Goal: Task Accomplishment & Management: Manage account settings

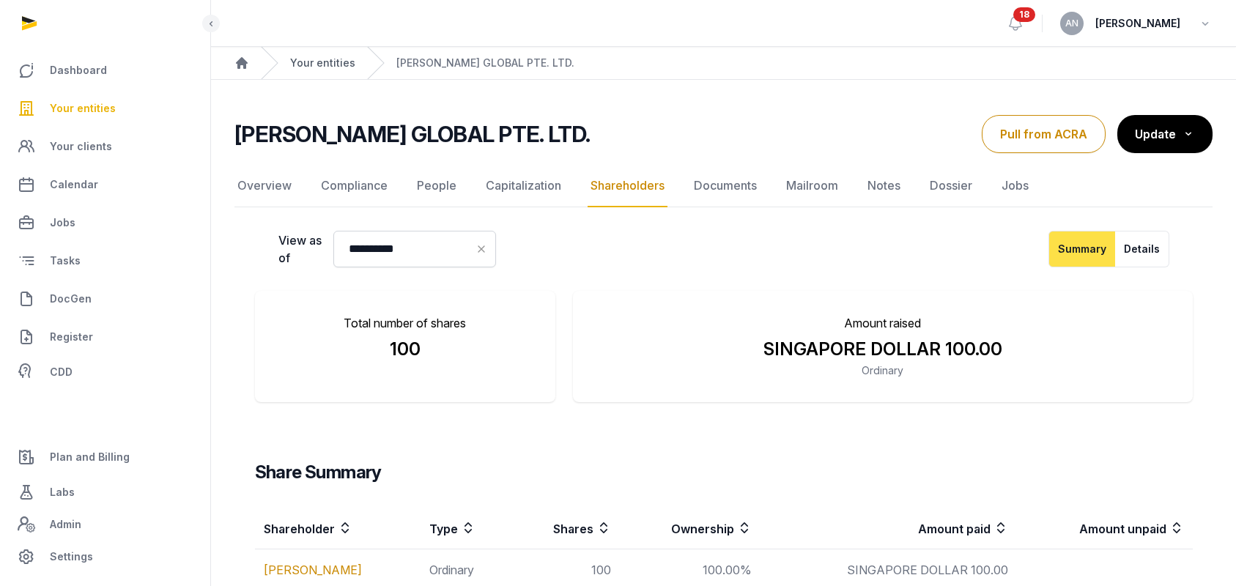
click at [316, 56] on link "Your entities" at bounding box center [322, 63] width 65 height 15
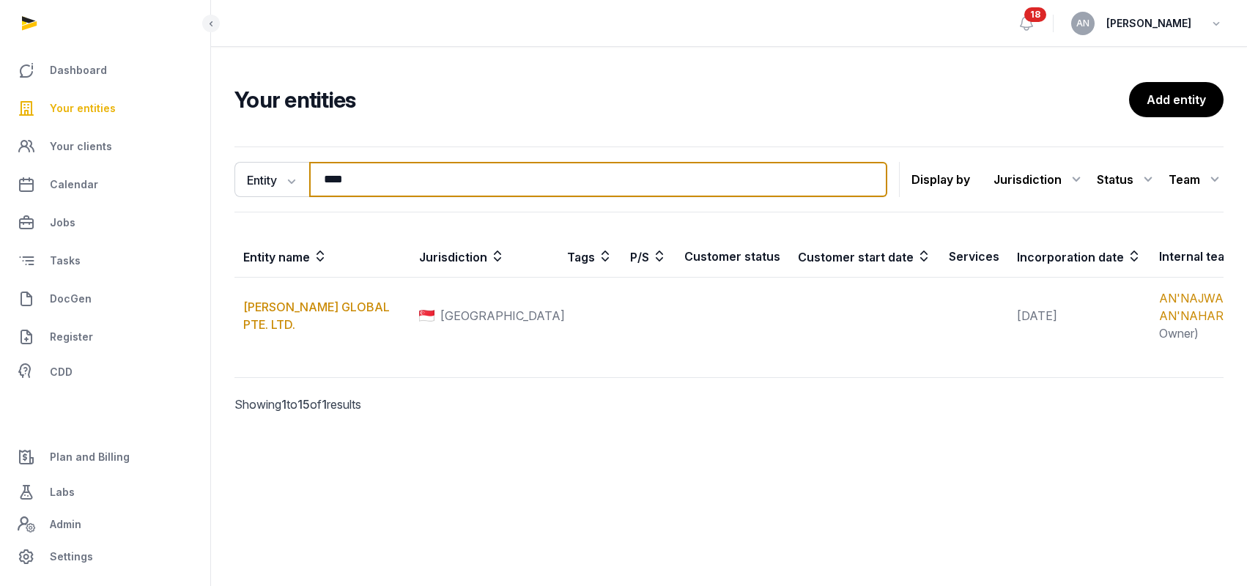
click at [441, 170] on input "****" at bounding box center [598, 179] width 578 height 35
click at [440, 169] on input "****" at bounding box center [598, 179] width 578 height 35
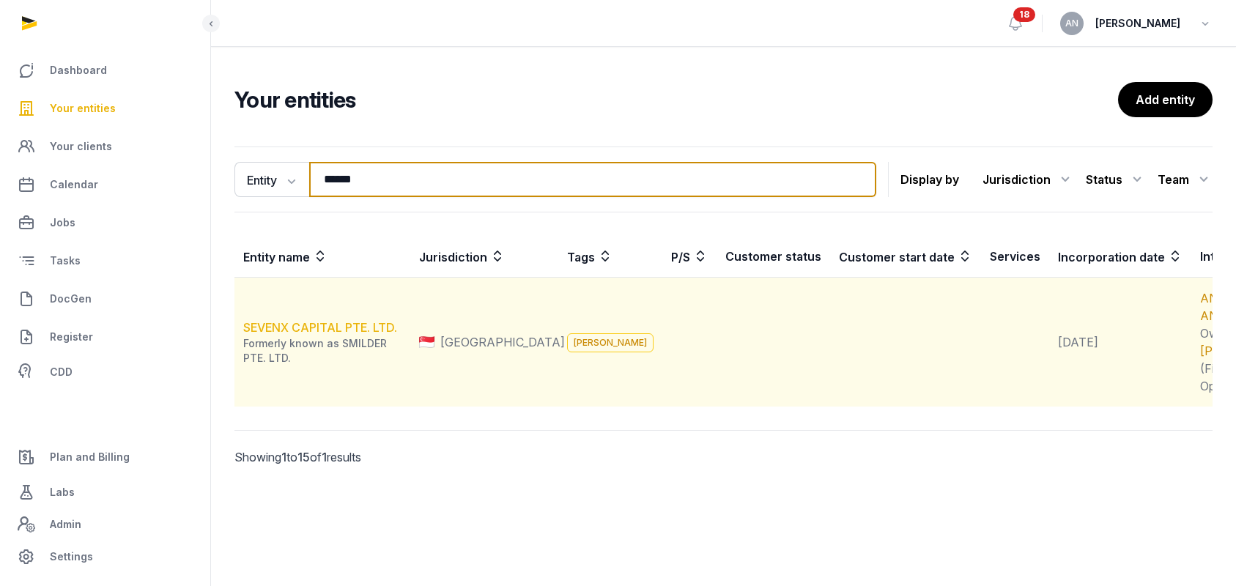
type input "******"
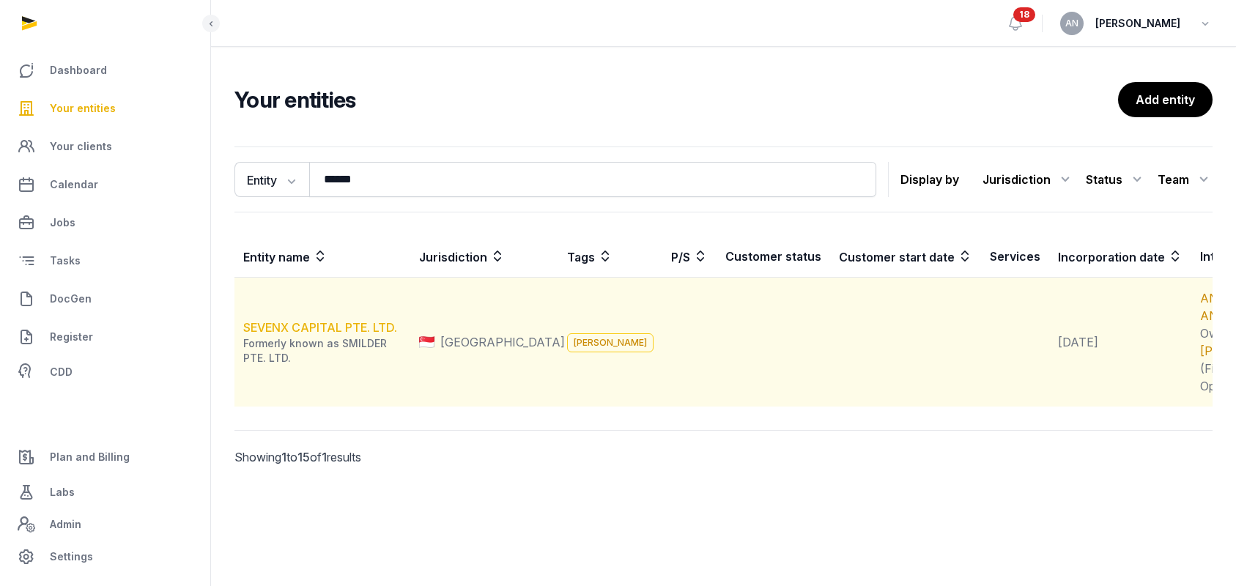
click at [292, 335] on link "SEVENX CAPITAL PTE. LTD." at bounding box center [320, 327] width 154 height 15
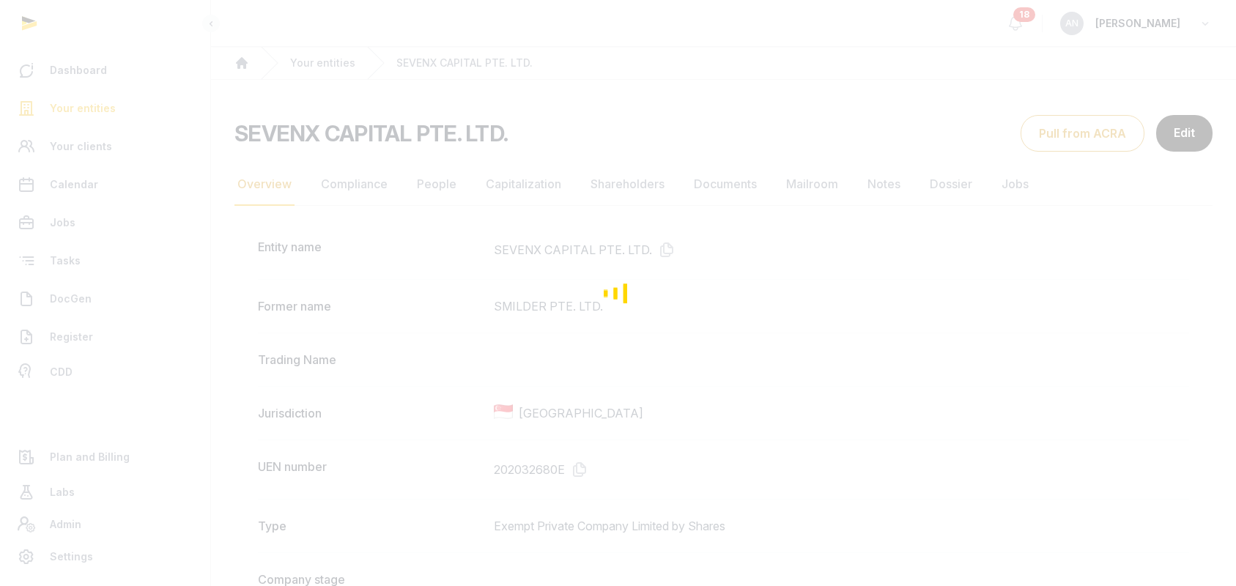
click at [377, 206] on div "Loading" at bounding box center [618, 293] width 1236 height 586
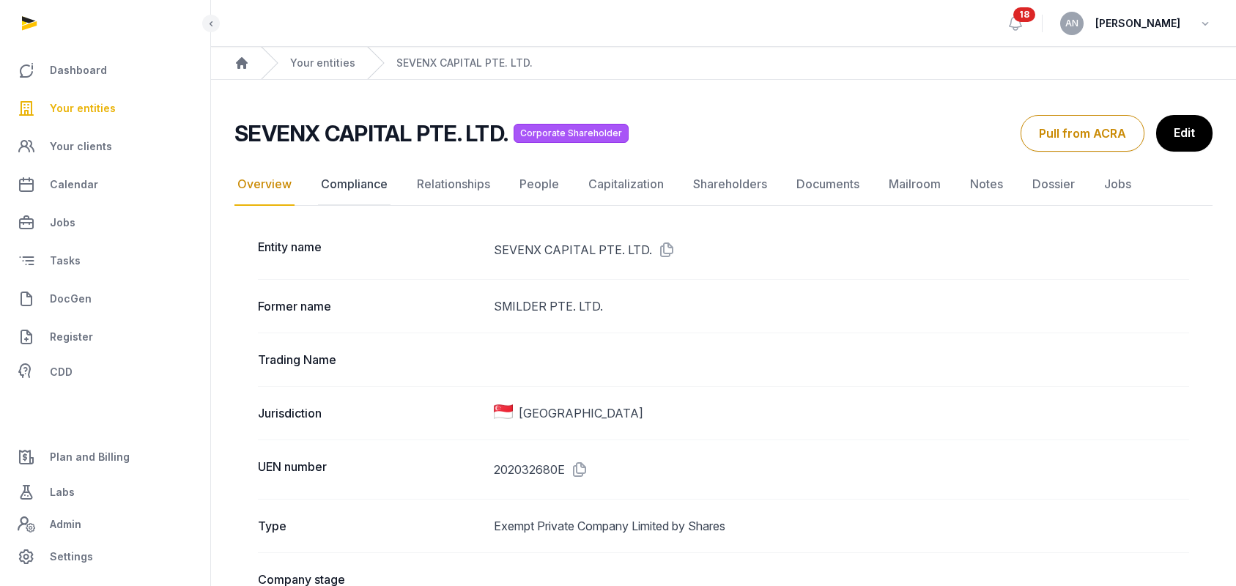
click at [355, 191] on link "Compliance" at bounding box center [354, 184] width 73 height 42
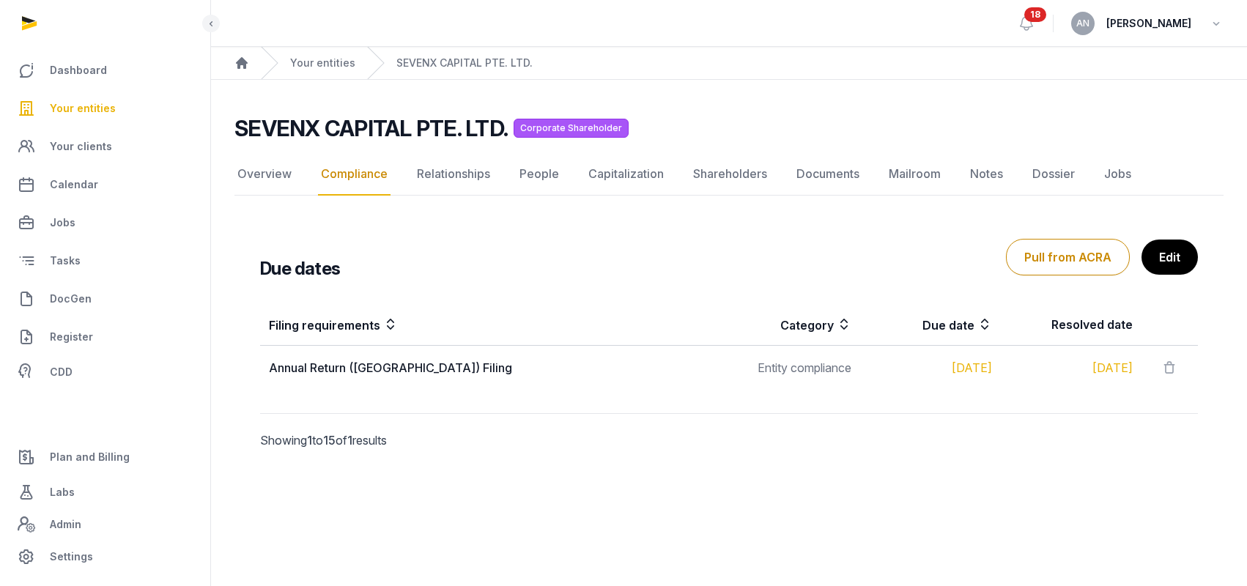
click at [1163, 260] on link "Edit" at bounding box center [1169, 257] width 56 height 35
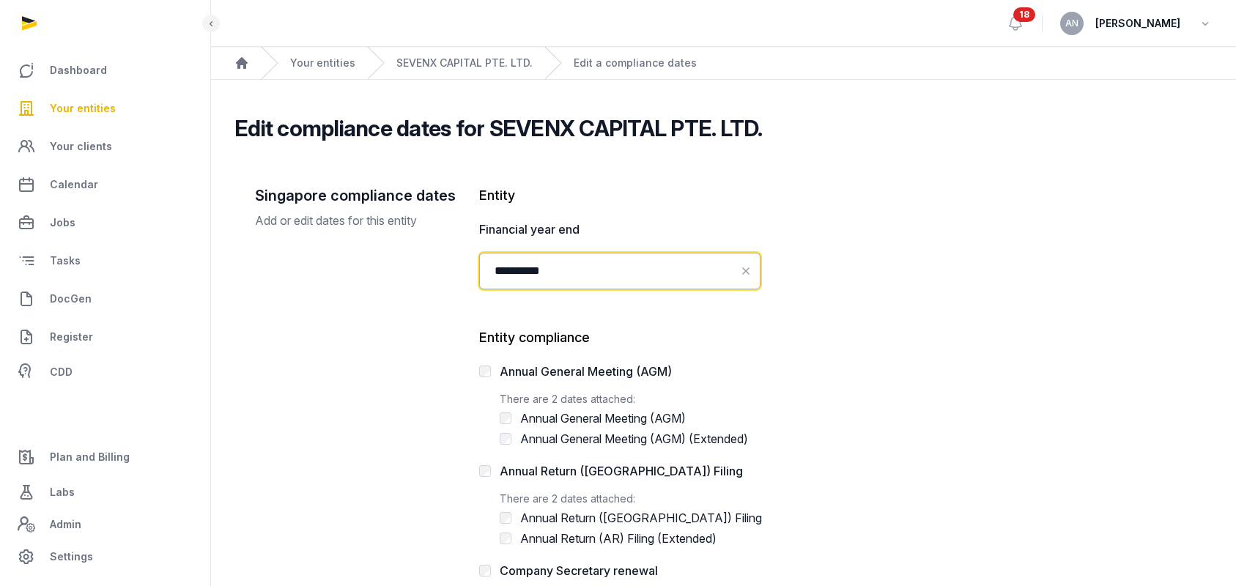
drag, startPoint x: 576, startPoint y: 272, endPoint x: 485, endPoint y: 273, distance: 91.6
click at [489, 272] on input "**********" at bounding box center [619, 271] width 281 height 37
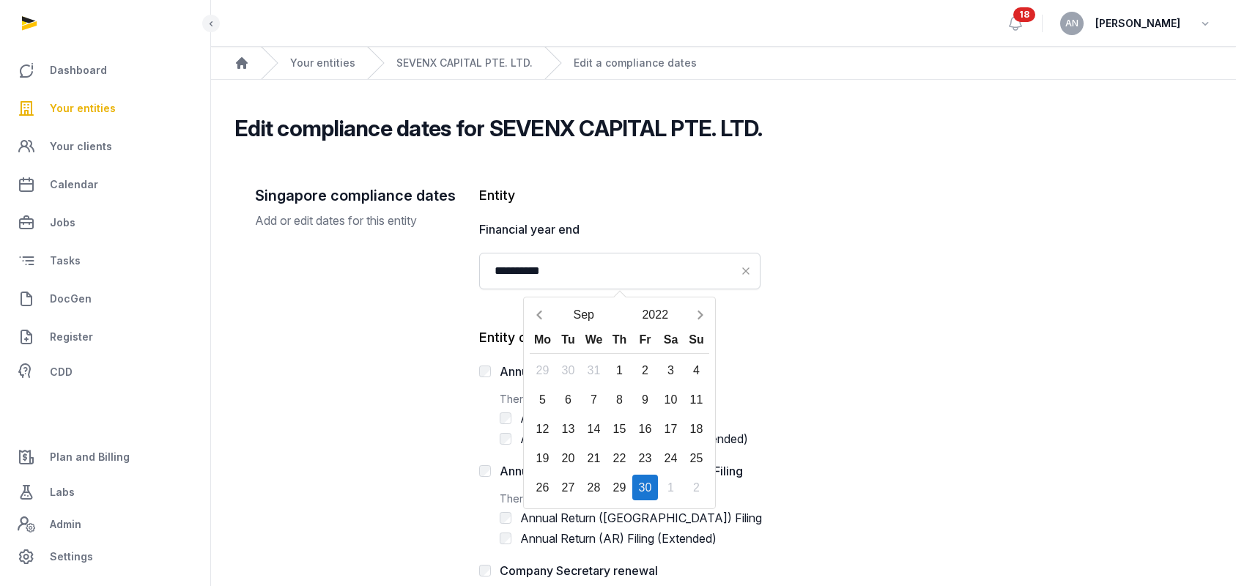
click at [283, 380] on div "Singapore compliance dates Add or edit dates for this entity" at bounding box center [355, 524] width 201 height 678
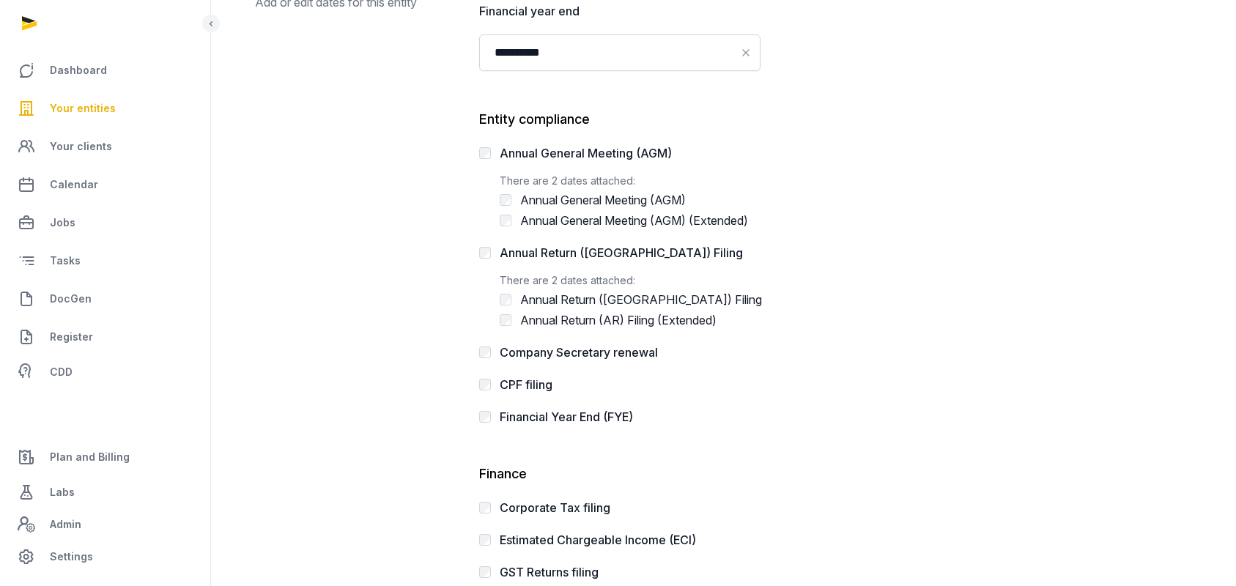
scroll to position [432, 0]
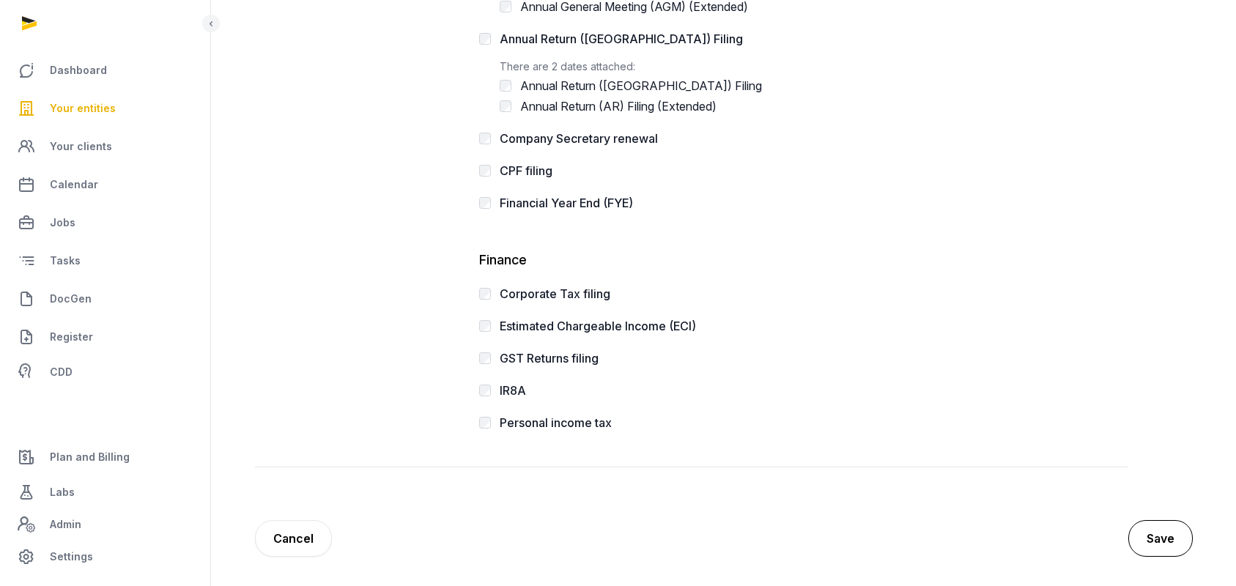
click at [1181, 535] on button "Save" at bounding box center [1160, 538] width 64 height 37
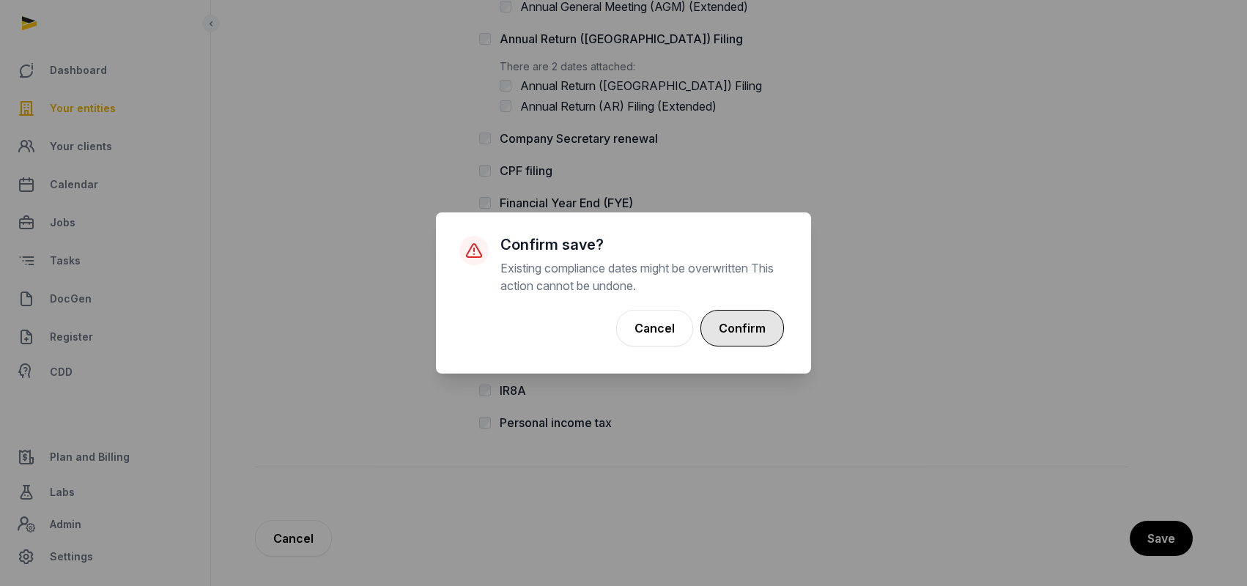
click at [757, 324] on button "Confirm" at bounding box center [742, 328] width 84 height 37
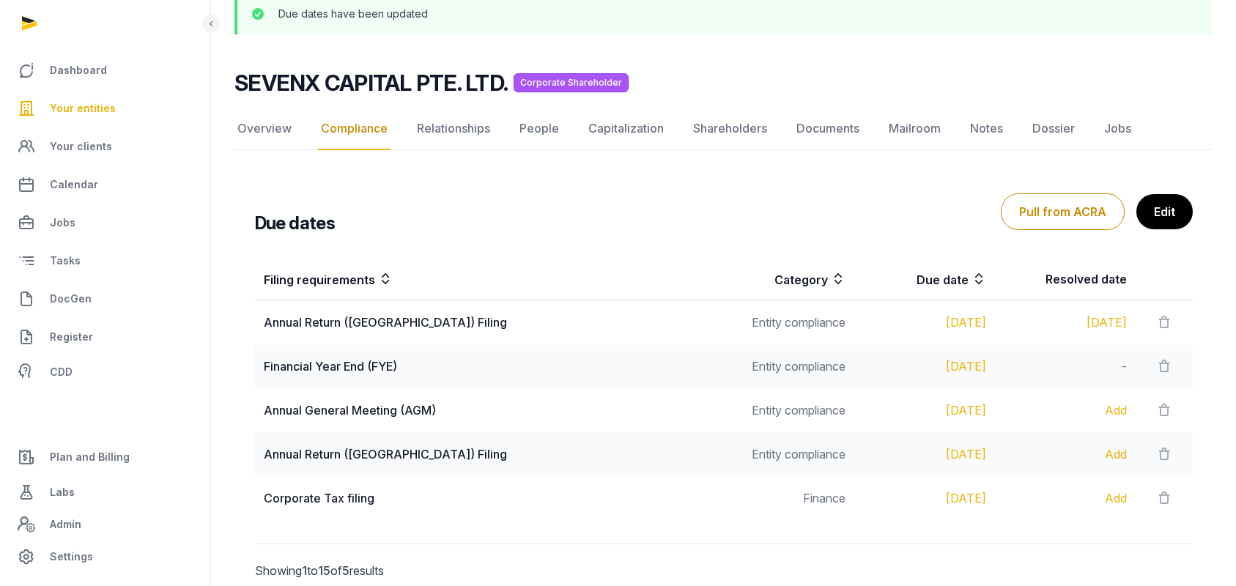
scroll to position [162, 0]
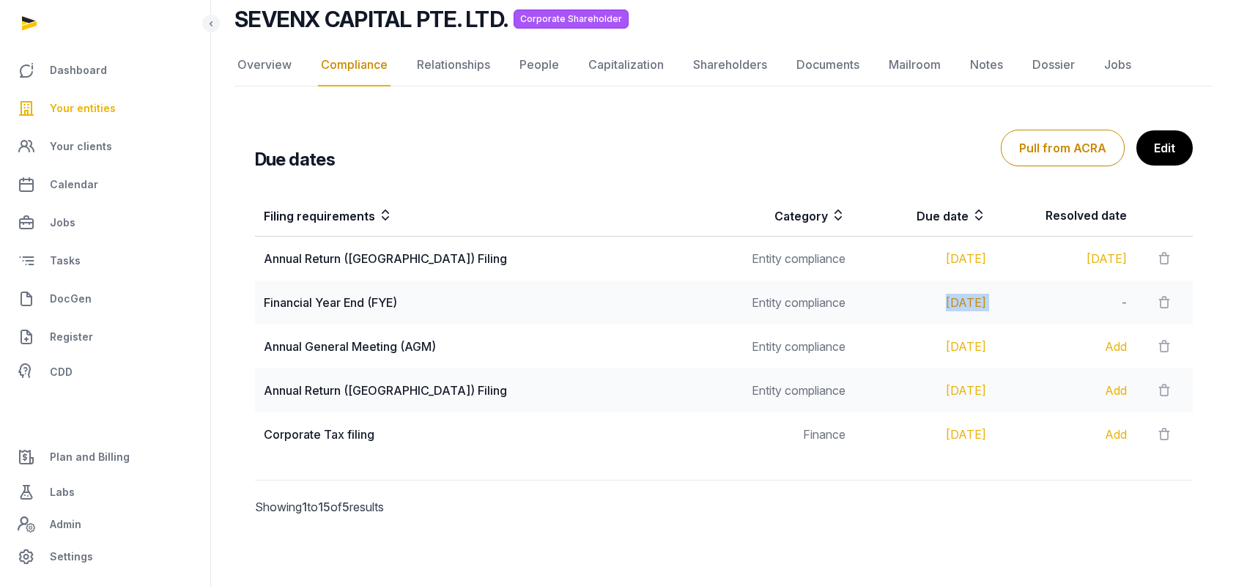
drag, startPoint x: 995, startPoint y: 301, endPoint x: 890, endPoint y: 308, distance: 105.7
click at [890, 308] on tr "Financial Year End (FYE) Entity compliance [DATE] -" at bounding box center [724, 303] width 938 height 44
copy div "[DATE]"
click at [1056, 155] on button "Pull from ACRA" at bounding box center [1063, 148] width 124 height 37
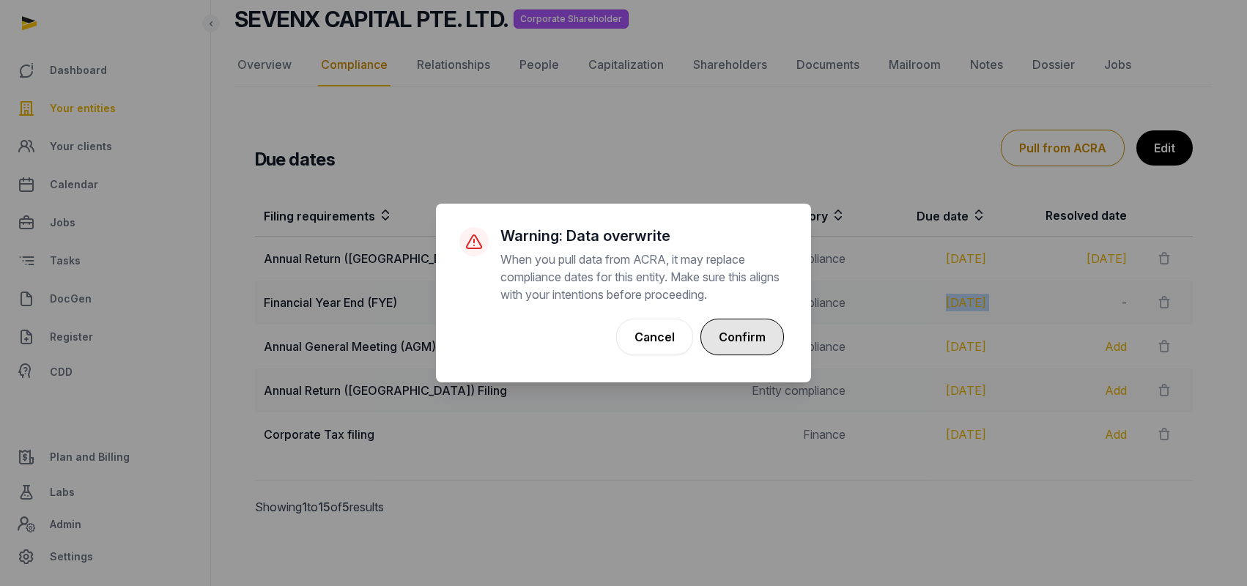
click at [709, 344] on button "Confirm" at bounding box center [742, 337] width 84 height 37
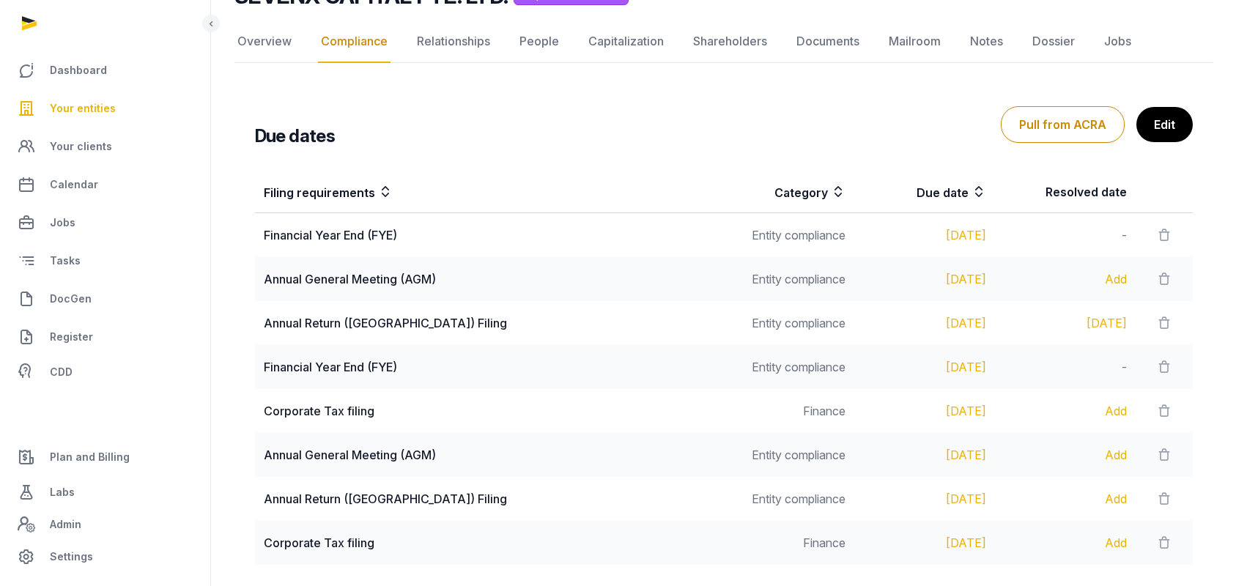
scroll to position [294, 0]
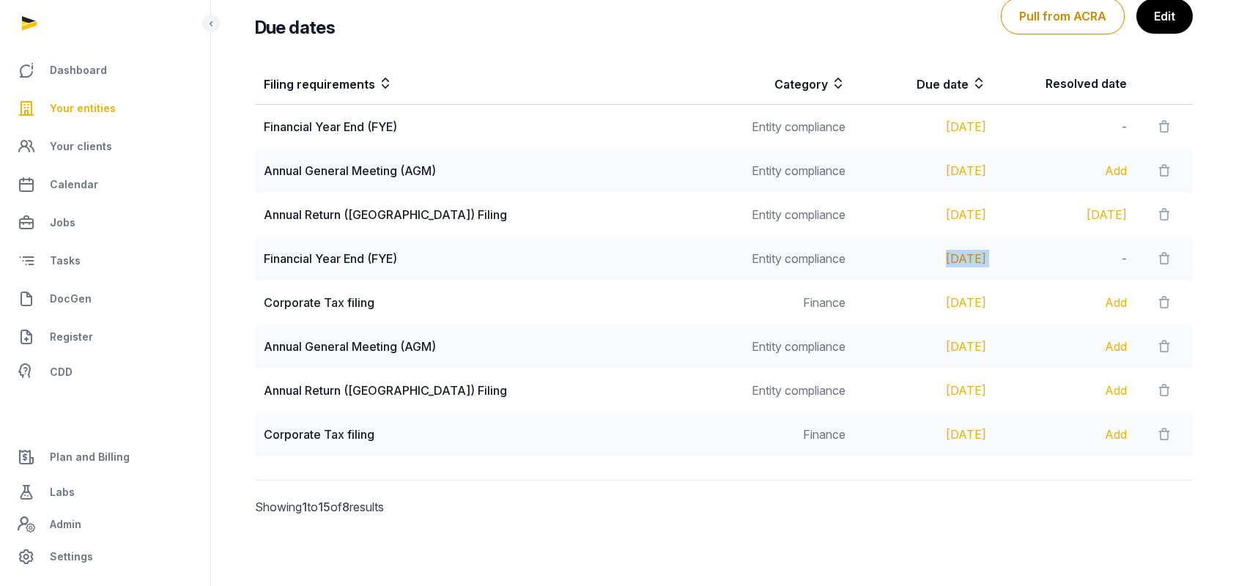
drag, startPoint x: 994, startPoint y: 263, endPoint x: 886, endPoint y: 259, distance: 107.7
click at [887, 259] on tr "Financial Year End (FYE) Entity compliance [DATE] -" at bounding box center [724, 259] width 938 height 44
copy div "[DATE]"
